Goal: Communication & Community: Ask a question

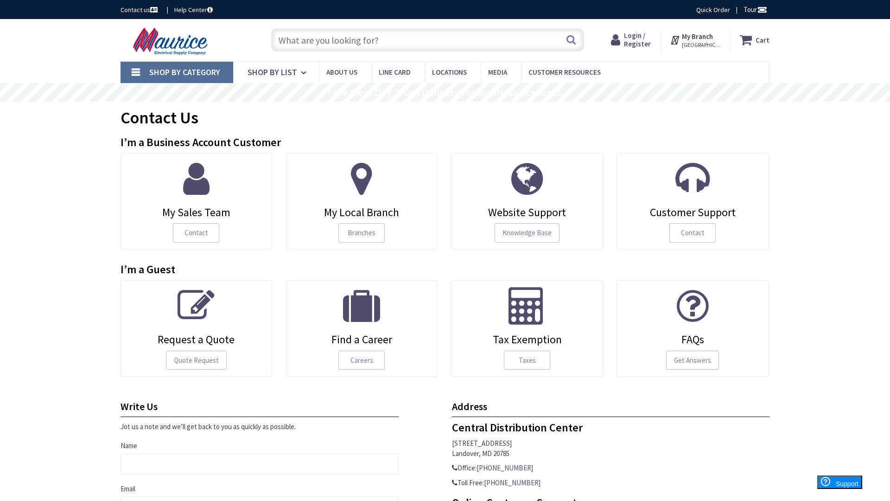
scroll to position [221, 0]
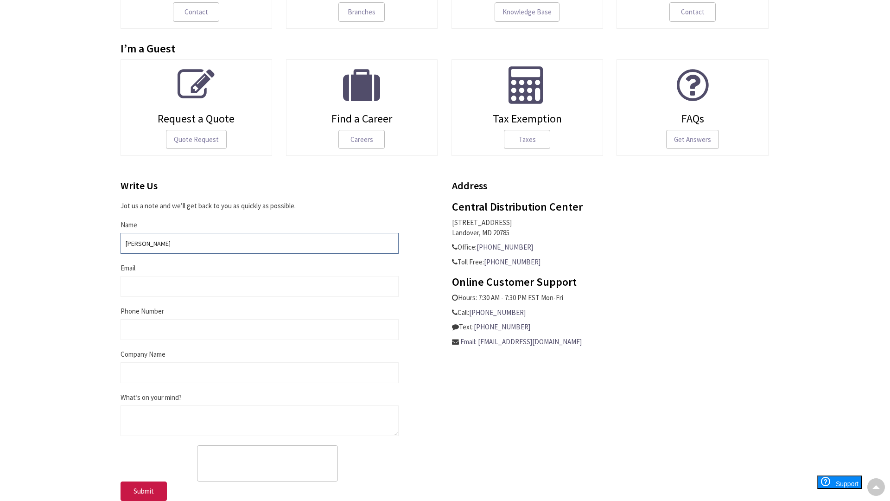
type input "Zachary Hernandez"
type input "z.hernandez@trustedsupportteam.com"
type input "9093102440"
type input "Trusted Support Team"
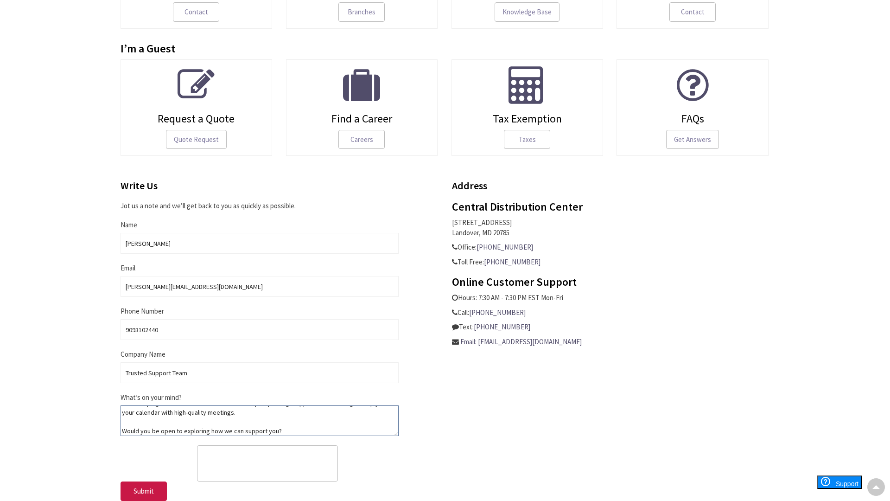
type textarea "Hi there, I tried emailing you, but it bounced for some reason... so I’m reachi…"
click at [260, 286] on input "z.hernandez@trustedsupportteam.com" at bounding box center [260, 286] width 278 height 21
